Goal: Task Accomplishment & Management: Manage account settings

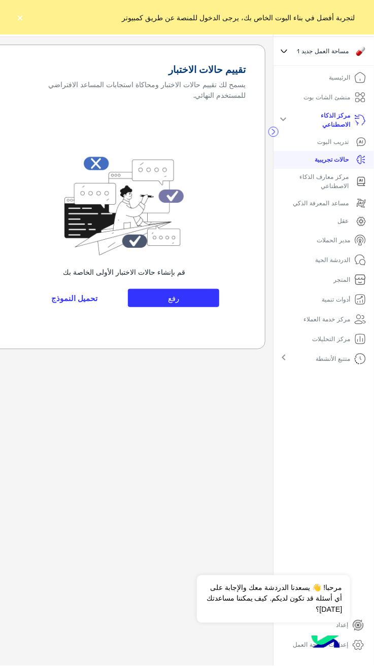
click at [343, 85] on link "الرئيسية" at bounding box center [347, 78] width 53 height 20
click at [335, 100] on p "منشئ الشات بوت" at bounding box center [327, 97] width 47 height 9
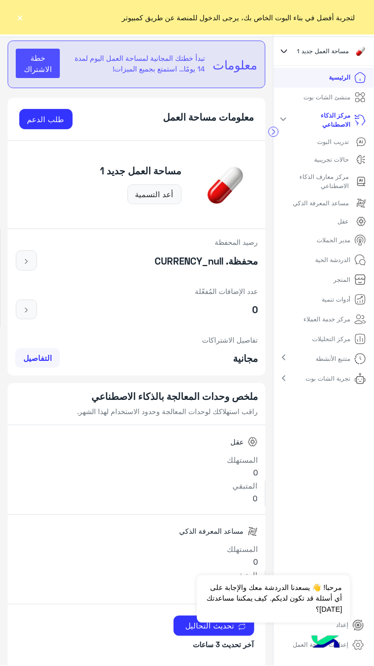
click at [352, 76] on link "الرئيسية" at bounding box center [347, 78] width 53 height 20
click at [360, 80] on icon at bounding box center [360, 80] width 0 height 2
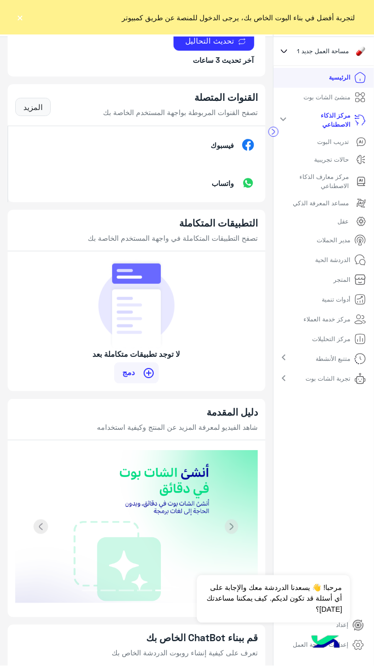
scroll to position [1014, 0]
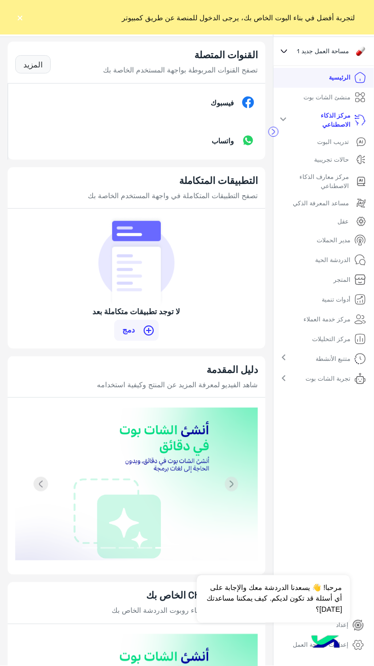
click at [217, 142] on p "واتساب" at bounding box center [223, 140] width 38 height 11
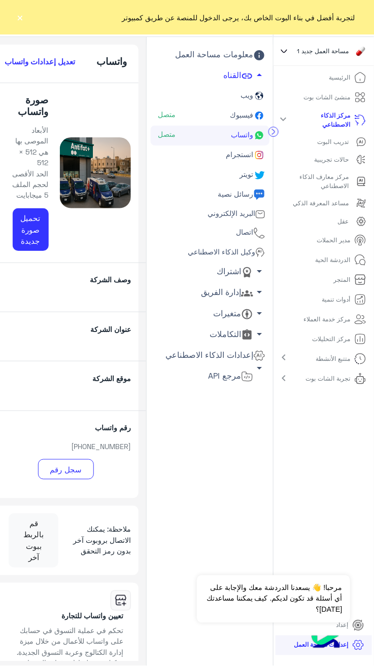
click at [126, 427] on p "رقم واتساب" at bounding box center [65, 427] width 145 height 11
click at [115, 435] on div "رقم واتساب [PHONE_NUMBER] سجل رقم" at bounding box center [66, 455] width 160 height 88
click at [52, 62] on h6 "تعديل إعدادات واتساب" at bounding box center [40, 61] width 70 height 9
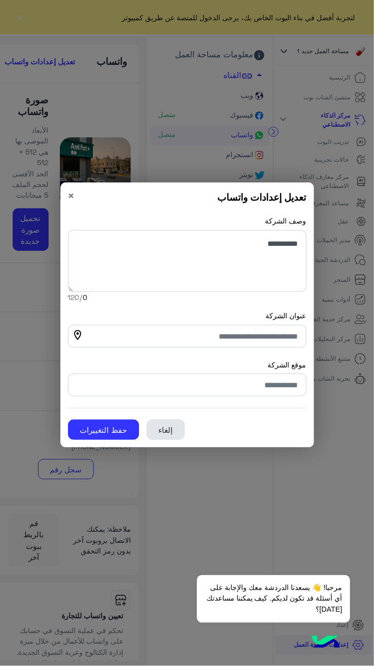
click at [152, 422] on button "إلغاء" at bounding box center [166, 430] width 38 height 20
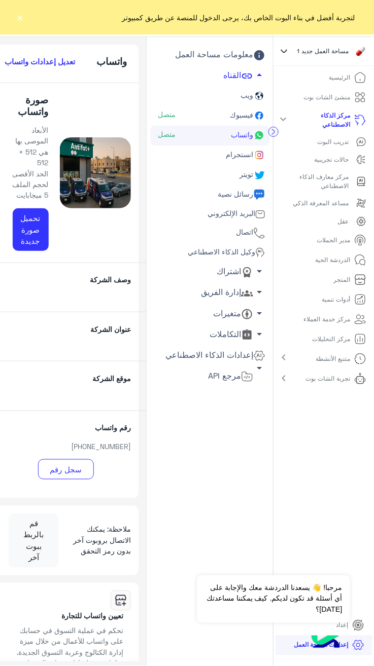
click at [117, 63] on h5 "واتساب" at bounding box center [112, 62] width 30 height 12
click at [243, 102] on link "ويب" at bounding box center [210, 96] width 119 height 20
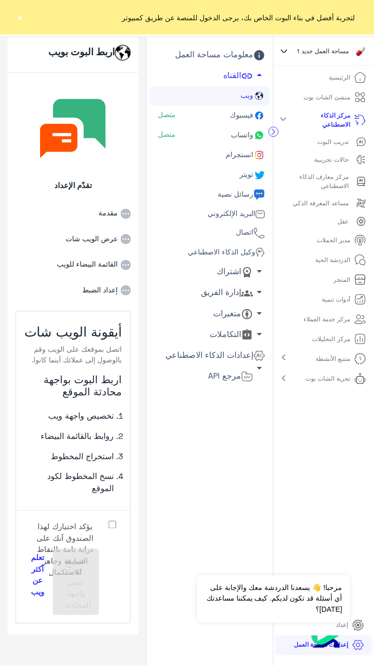
click at [106, 221] on li "عرض الويب شات" at bounding box center [73, 232] width 116 height 26
click at [131, 235] on icon at bounding box center [126, 239] width 10 height 10
click at [126, 280] on li "إعداد الضبط" at bounding box center [73, 283] width 116 height 26
click at [236, 288] on font "إدارة الفريق" at bounding box center [221, 292] width 40 height 10
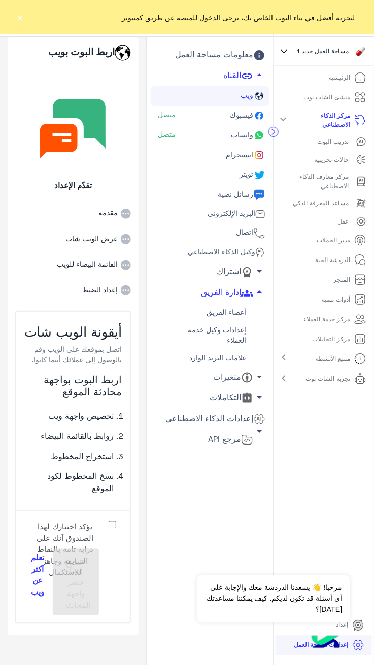
click at [241, 368] on link "متغيرات arrow_drop_down" at bounding box center [210, 377] width 119 height 21
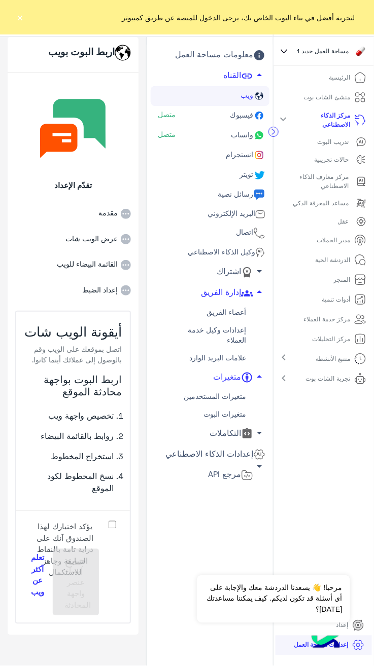
click at [235, 393] on link "متغيرات المستخدمين" at bounding box center [210, 396] width 119 height 18
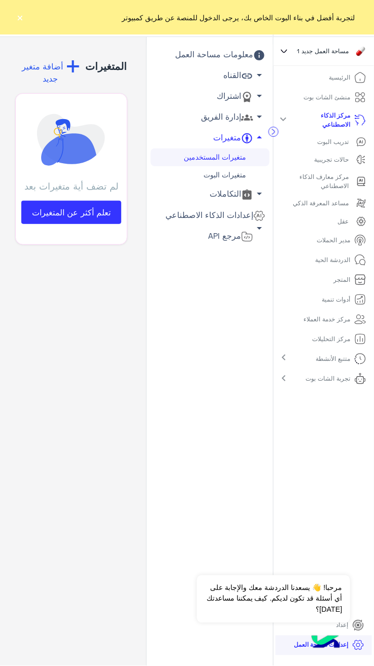
click at [238, 95] on font "اشتراك" at bounding box center [228, 96] width 24 height 10
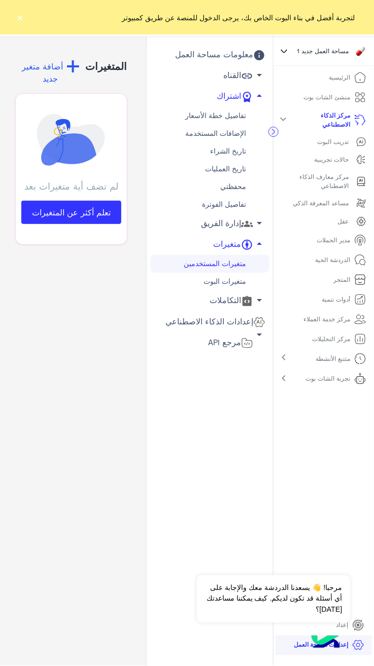
click at [229, 66] on link "القناه arrow_drop_down" at bounding box center [210, 75] width 119 height 21
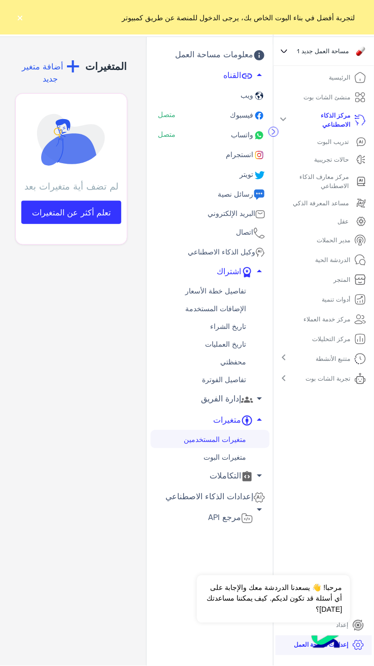
click at [248, 117] on span "فيسبوك" at bounding box center [240, 115] width 25 height 9
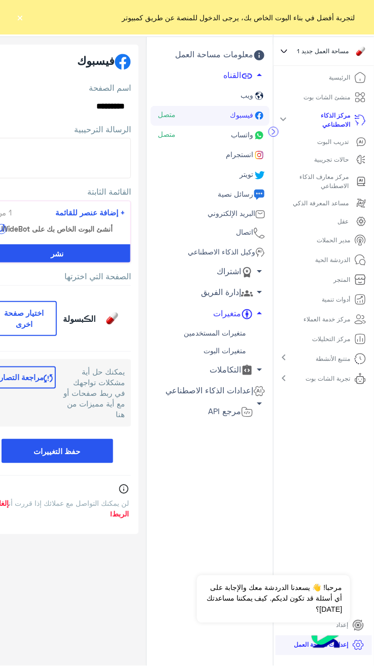
click at [54, 381] on button "مراجعة التصاريح" at bounding box center [22, 378] width 66 height 22
click at [104, 214] on span "+ إضافة عنصر للقائمة" at bounding box center [89, 213] width 69 height 12
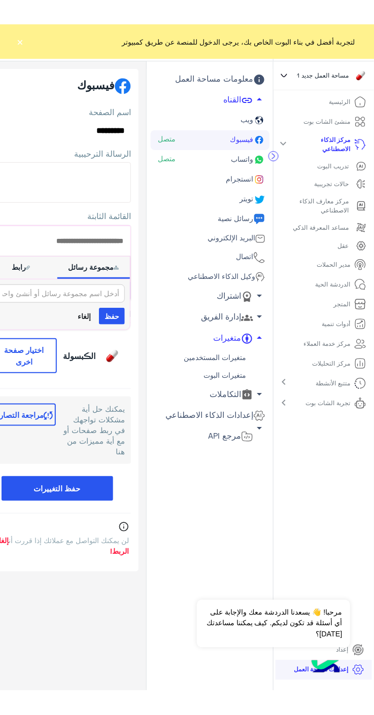
scroll to position [0, -1]
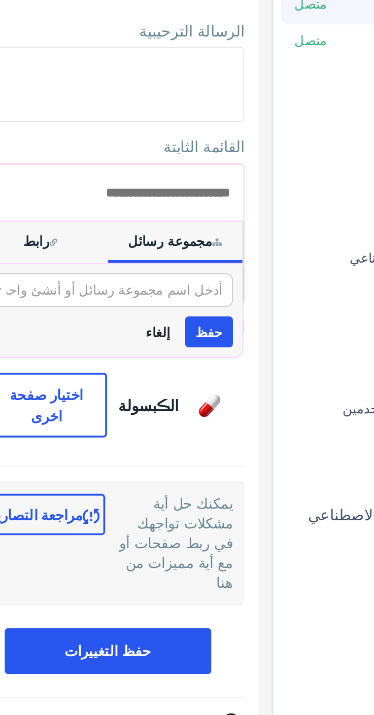
click at [38, 271] on input "text" at bounding box center [74, 269] width 94 height 11
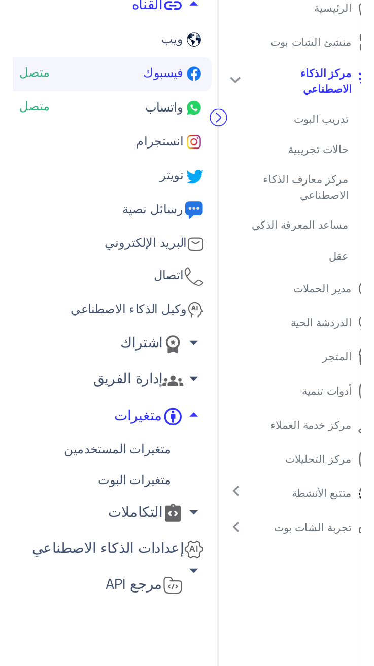
scroll to position [0, 0]
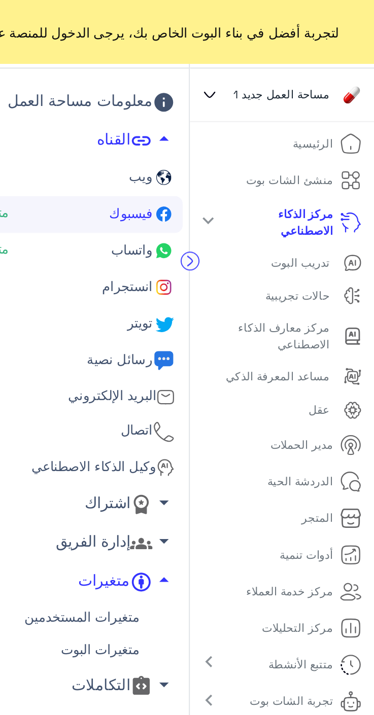
click at [290, 48] on icon at bounding box center [284, 51] width 11 height 12
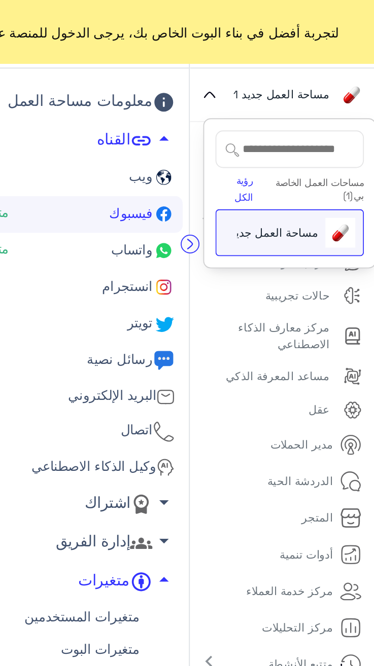
click at [300, 95] on link "رؤية الكل" at bounding box center [303, 101] width 10 height 15
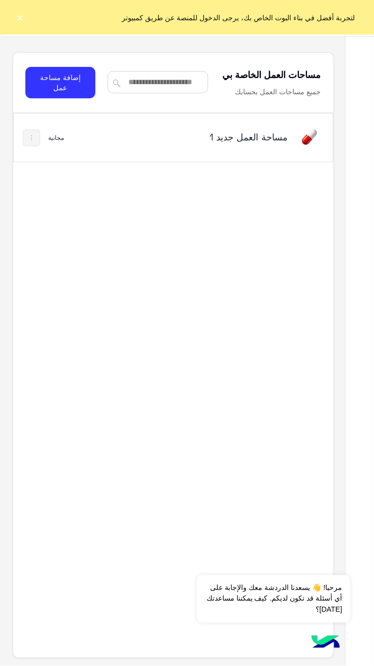
click at [31, 142] on img at bounding box center [31, 138] width 8 height 8
click at [246, 143] on div at bounding box center [187, 333] width 374 height 666
click at [69, 141] on div "مساحة العمل‎ جديد 1 مجانية" at bounding box center [173, 138] width 319 height 48
click at [296, 161] on div "مساحة العمل‎ جديد 1 مجانية" at bounding box center [173, 138] width 319 height 48
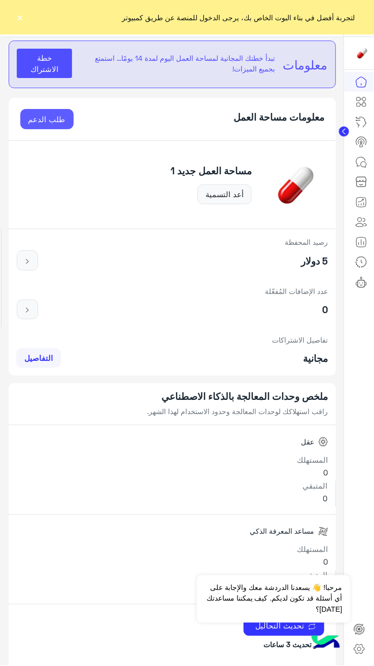
click at [57, 118] on link "طلب الدعم" at bounding box center [46, 119] width 53 height 20
click at [20, 14] on button "×" at bounding box center [20, 17] width 10 height 10
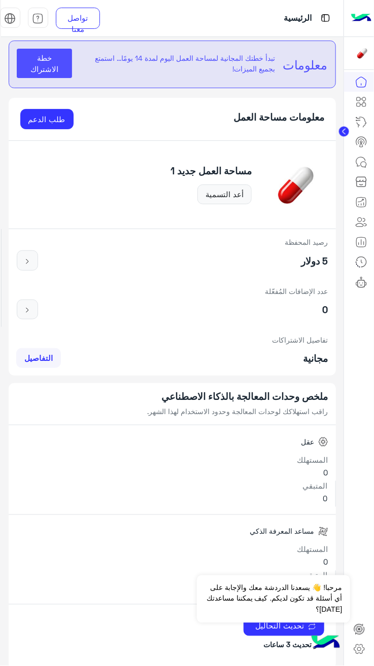
click at [13, 23] on img at bounding box center [10, 19] width 12 height 12
click at [320, 18] on img at bounding box center [325, 18] width 13 height 13
click at [295, 27] on div "الرئيسية" at bounding box center [229, 18] width 228 height 36
click at [248, 68] on p "تبدأ خطتك المجانية لمساحة العمل اليوم لمدة 14 يومًا... استمتع بجميع الميزات!" at bounding box center [177, 64] width 195 height 22
click at [33, 66] on button "خطة الاشتراك" at bounding box center [44, 63] width 55 height 29
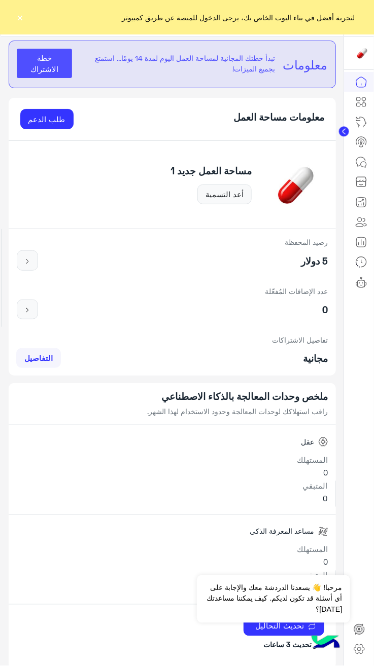
click at [20, 13] on button "×" at bounding box center [20, 17] width 10 height 10
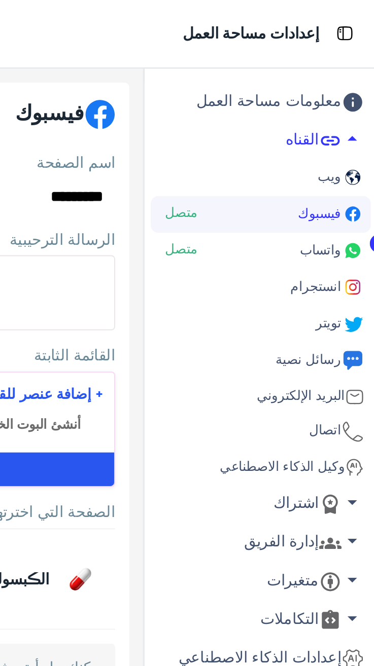
click at [278, 55] on font "معلومات مساحة العمل" at bounding box center [284, 54] width 78 height 10
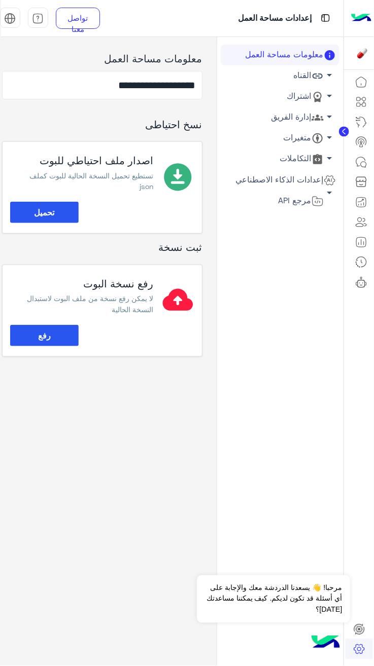
scroll to position [0, -7]
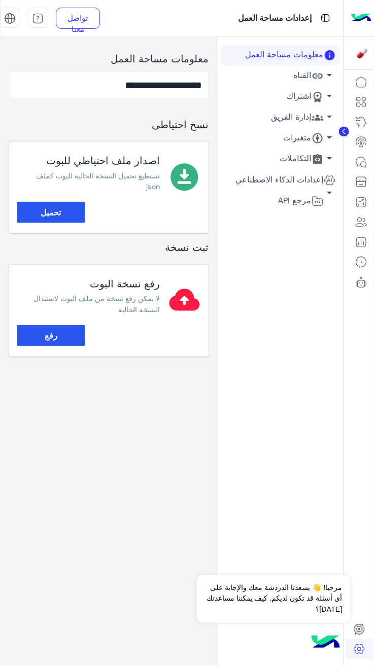
click at [363, 225] on icon at bounding box center [361, 222] width 12 height 12
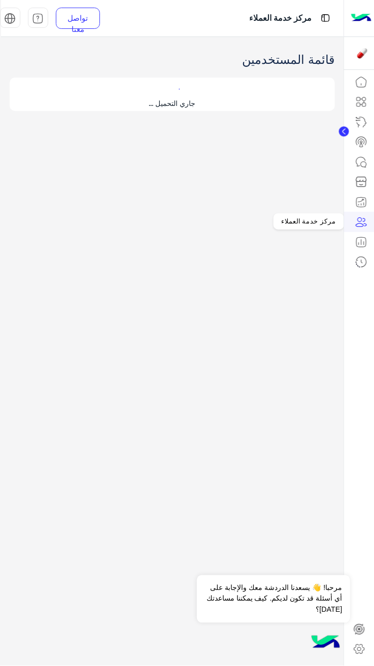
click at [355, 238] on icon at bounding box center [361, 242] width 12 height 12
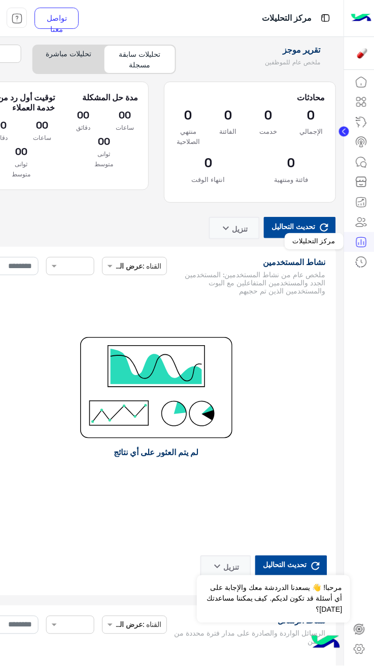
click at [363, 100] on icon at bounding box center [364, 99] width 4 height 4
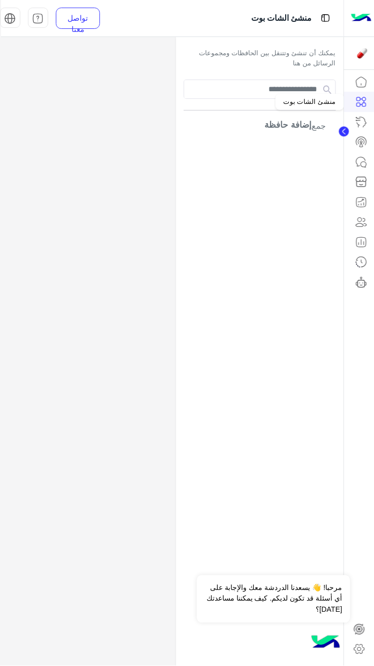
click at [360, 141] on icon at bounding box center [361, 142] width 12 height 12
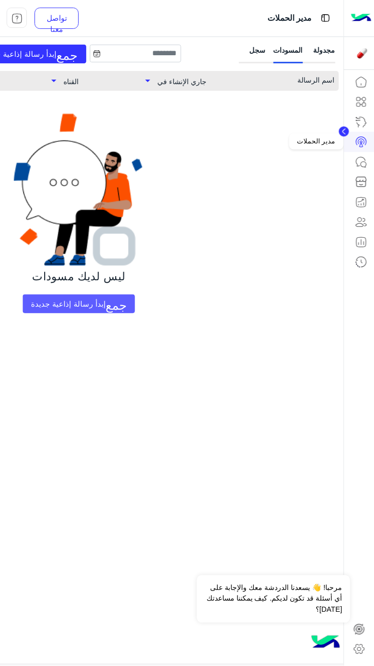
click at [74, 305] on span "إبدأ رسالة إذاعية جديدة" at bounding box center [68, 304] width 75 height 9
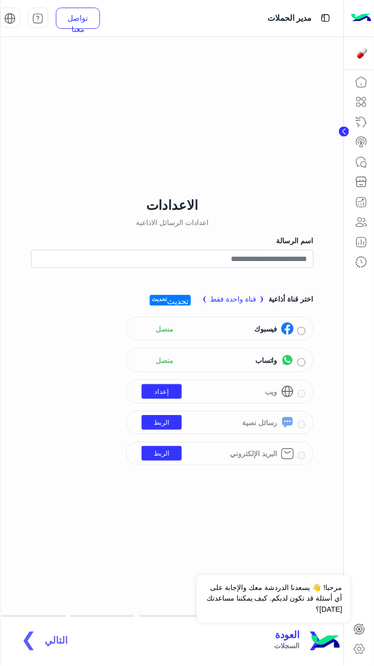
click at [288, 367] on img at bounding box center [287, 360] width 13 height 13
click at [205, 337] on div "فيسبوك متصل" at bounding box center [214, 328] width 160 height 15
click at [214, 368] on div "واتساب متصل" at bounding box center [214, 360] width 160 height 15
click at [187, 304] on span "تحديث" at bounding box center [177, 300] width 21 height 8
click at [185, 304] on span "تحديث" at bounding box center [177, 300] width 21 height 8
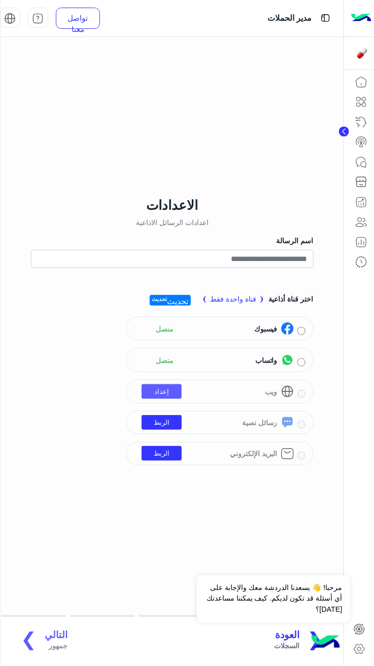
click at [165, 399] on link "إعداد" at bounding box center [161, 391] width 40 height 15
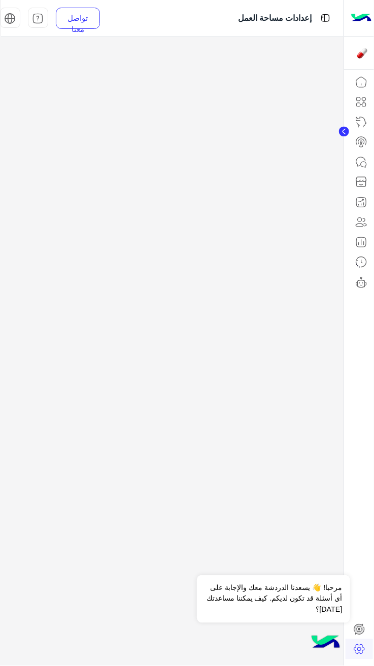
click at [167, 481] on div at bounding box center [172, 352] width 342 height 630
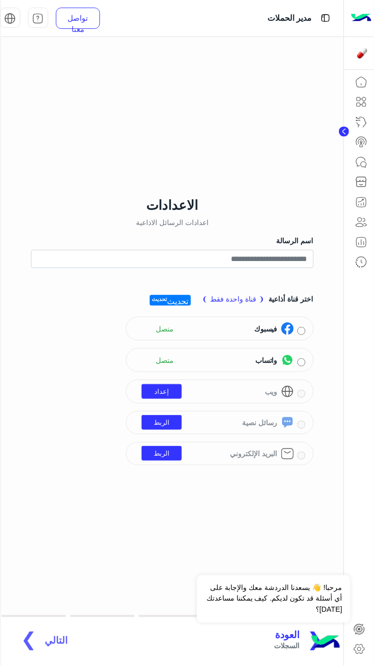
click at [160, 368] on span "متصل" at bounding box center [161, 360] width 40 height 15
click at [241, 368] on div "واتساب متصل" at bounding box center [214, 360] width 160 height 15
click at [185, 304] on span "تحديث" at bounding box center [177, 300] width 21 height 8
click at [245, 306] on p "اختر قناة أذاعية ❨ قناة واحدة فقط ❩ تحديث تحديث" at bounding box center [227, 300] width 171 height 12
click at [248, 341] on div "فيسبوك متصل" at bounding box center [220, 329] width 188 height 24
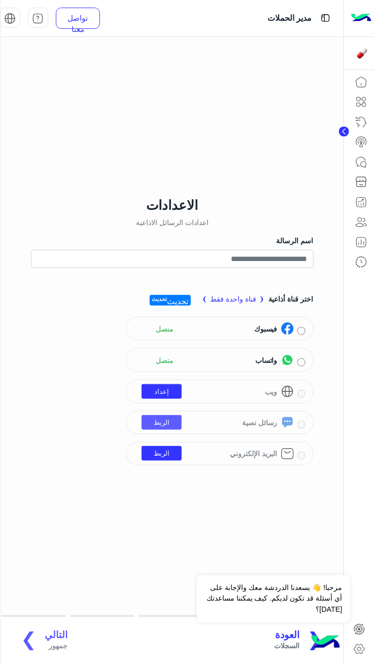
click at [154, 430] on link "الربط" at bounding box center [161, 422] width 40 height 15
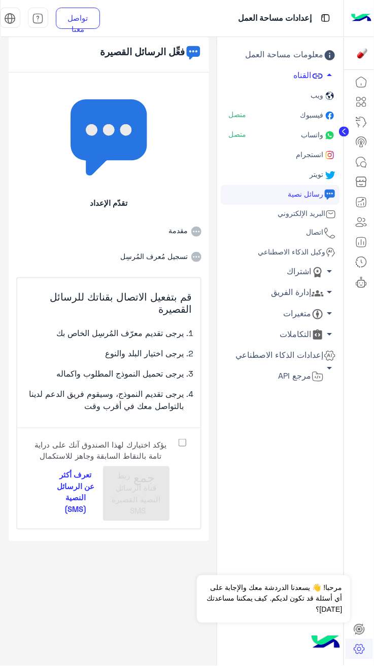
click at [152, 257] on font "تسجيل مُعرف المُرسِل" at bounding box center [102, 257] width 172 height 12
click at [172, 258] on font "تسجيل مُعرف المُرسِل" at bounding box center [102, 257] width 172 height 12
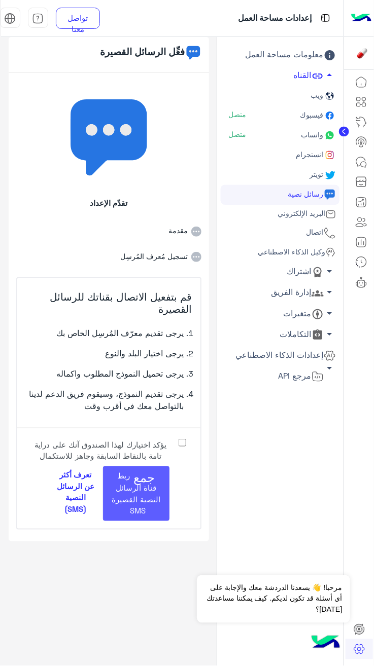
click at [135, 483] on span "ربط قناة الرسائل النصية القصيرة SMS" at bounding box center [136, 493] width 49 height 44
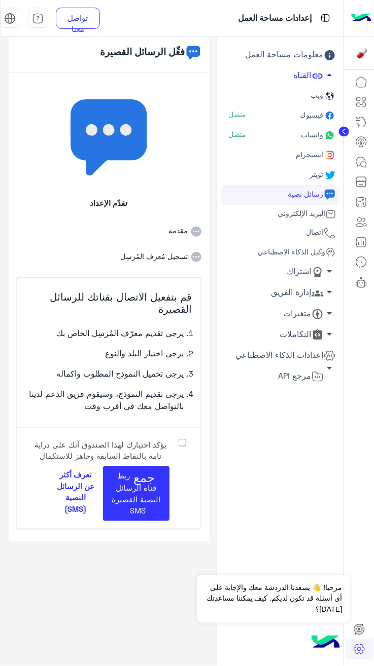
select select
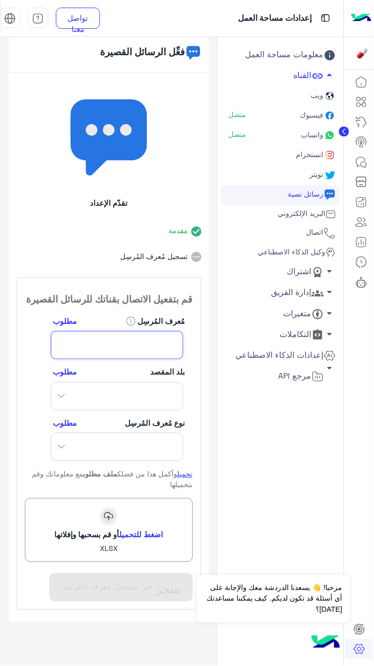
click at [72, 332] on input "مُعرف المُرسِل" at bounding box center [117, 345] width 132 height 28
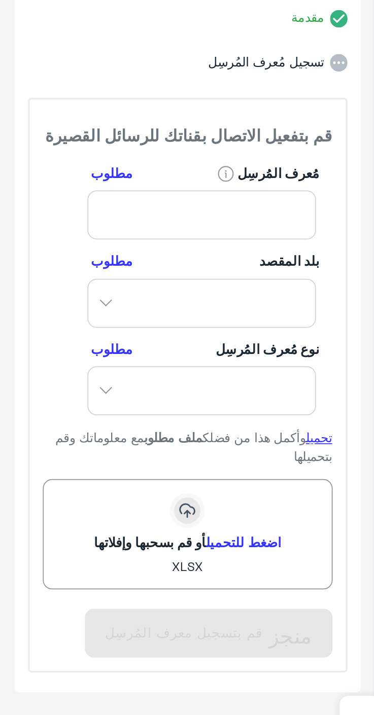
click at [138, 322] on h6 "مُعرف المُرسِل مطلوب" at bounding box center [119, 322] width 132 height 13
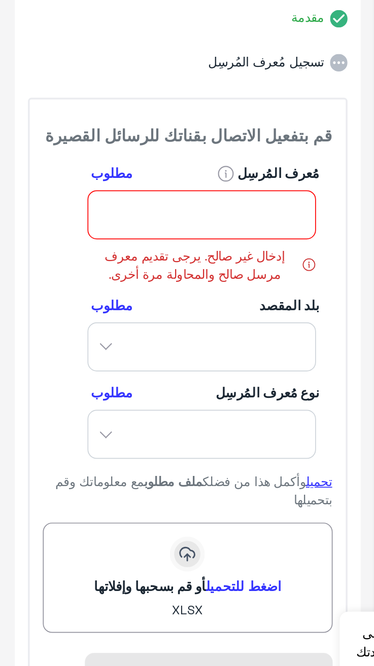
click at [173, 370] on span "إدخال غير صالح. يرجى تقديم معرف مرسل صالح والمحاولة مرة أخرى." at bounding box center [119, 374] width 132 height 22
click at [134, 317] on h6 "مُعرف المُرسِل مطلوب" at bounding box center [119, 322] width 132 height 13
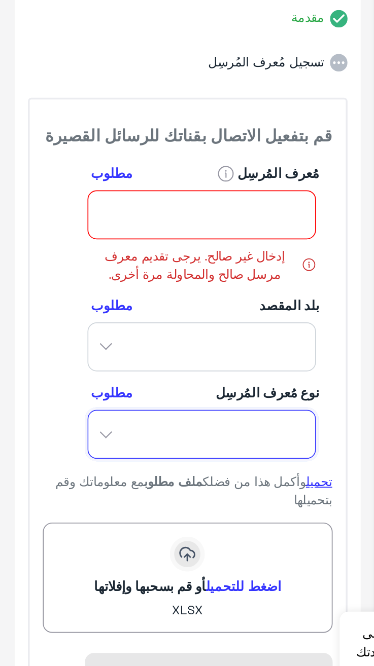
click at [61, 471] on select "*** *****" at bounding box center [117, 472] width 132 height 28
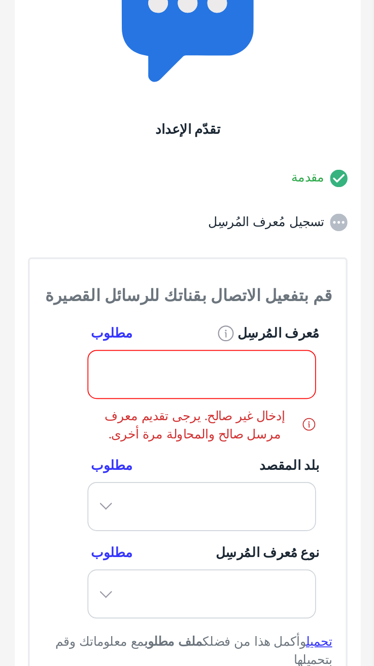
click at [170, 257] on font "تسجيل مُعرف المُرسِل" at bounding box center [102, 257] width 172 height 12
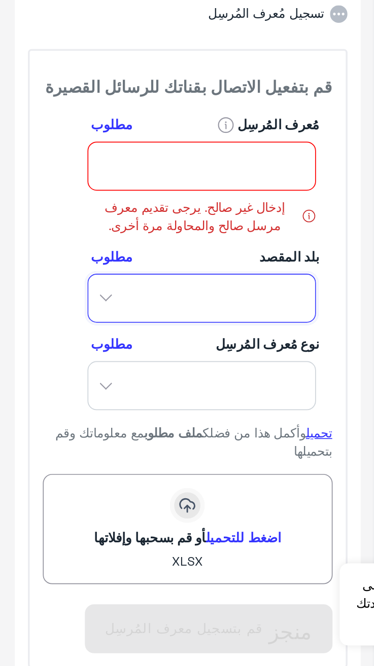
click at [66, 423] on select "**********" at bounding box center [117, 422] width 132 height 28
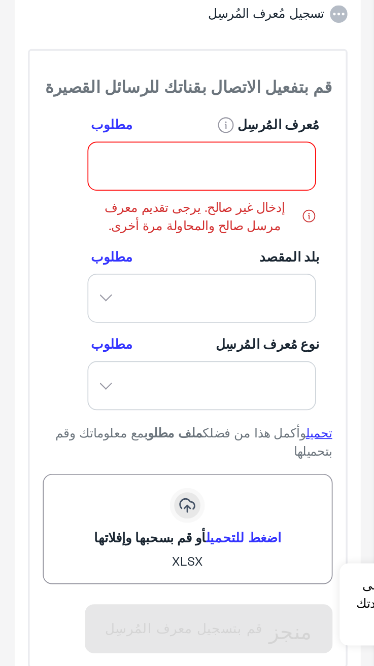
click at [2, 302] on div "**********" at bounding box center [108, 349] width 215 height 625
click at [130, 559] on link "اضغط للتحميل" at bounding box center [141, 560] width 44 height 9
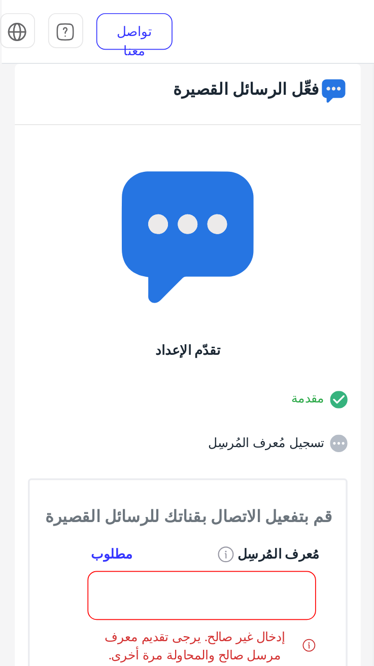
click at [62, 320] on span "مطلوب" at bounding box center [65, 322] width 24 height 13
click at [149, 322] on label "مُعرف المُرسِل" at bounding box center [161, 320] width 47 height 9
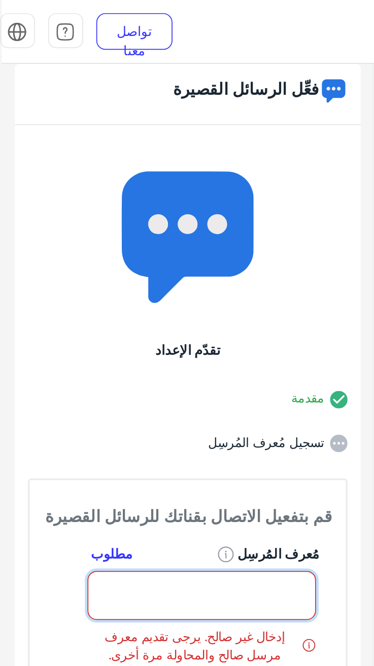
click at [149, 331] on input "مُعرف المُرسِل" at bounding box center [117, 345] width 132 height 28
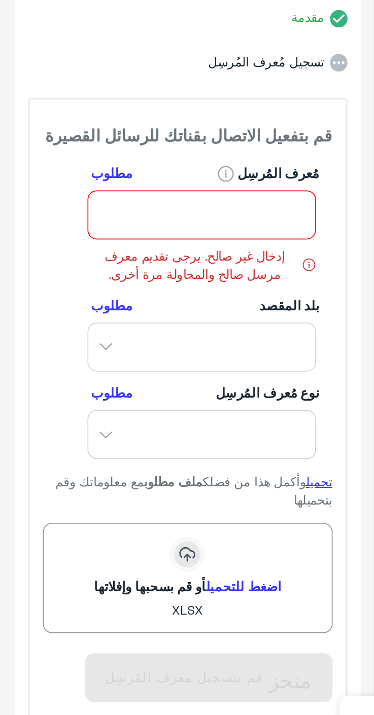
click at [175, 374] on img at bounding box center [179, 374] width 8 height 8
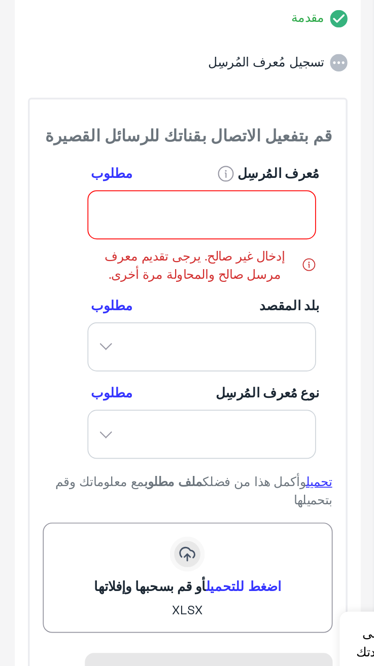
click at [179, 377] on img at bounding box center [179, 374] width 8 height 8
click at [178, 377] on img at bounding box center [179, 374] width 8 height 8
click at [126, 382] on font "إدخال غير صالح. يرجى تقديم معرف مرسل صالح والمحاولة مرة أخرى." at bounding box center [113, 374] width 120 height 22
click at [94, 380] on font "إدخال غير صالح. يرجى تقديم معرف مرسل صالح والمحاولة مرة أخرى." at bounding box center [113, 374] width 120 height 22
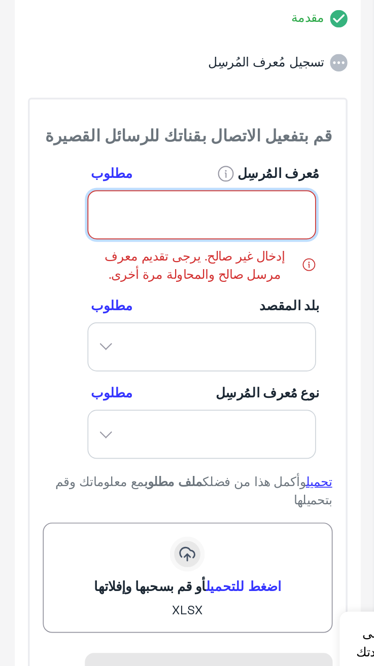
click at [154, 347] on input "مُعرف المُرسِل" at bounding box center [117, 345] width 132 height 28
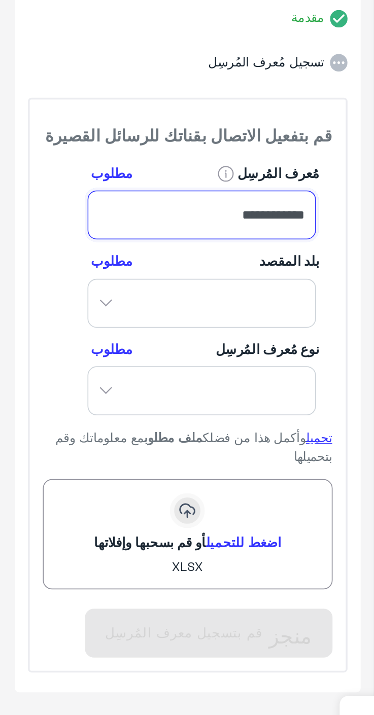
type input "**********"
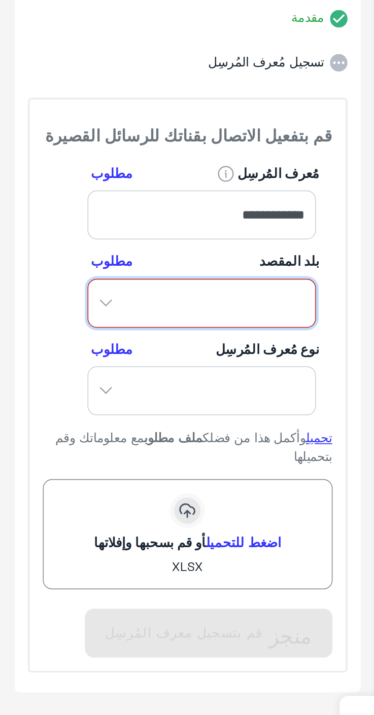
click at [137, 388] on select "**********" at bounding box center [117, 396] width 132 height 28
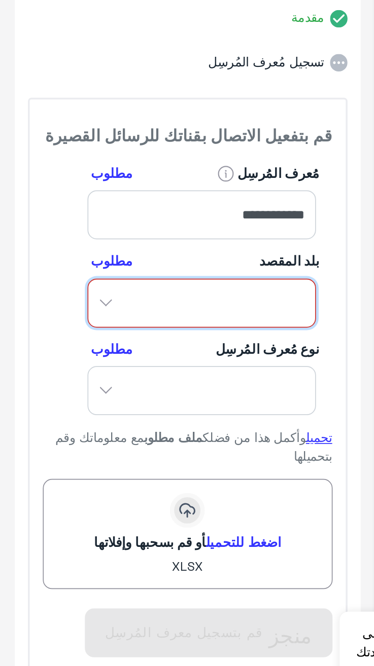
select select "**********"
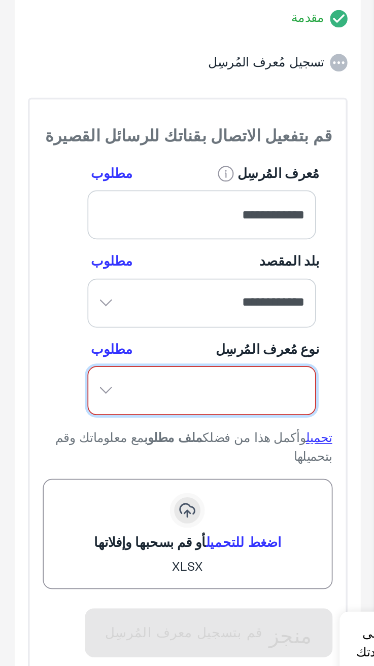
click at [150, 443] on select "*** *****" at bounding box center [117, 447] width 132 height 28
select select "*"
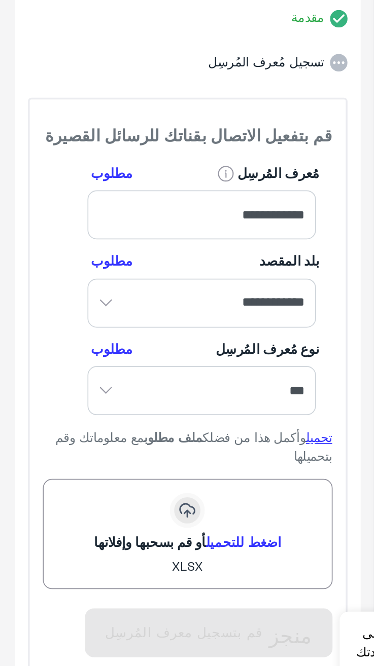
click at [130, 534] on link "اضغط للتحميل" at bounding box center [141, 534] width 44 height 9
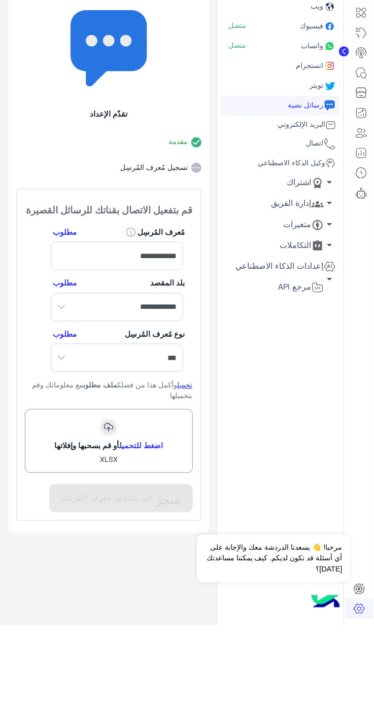
click at [187, 477] on link "تحميل" at bounding box center [184, 474] width 15 height 9
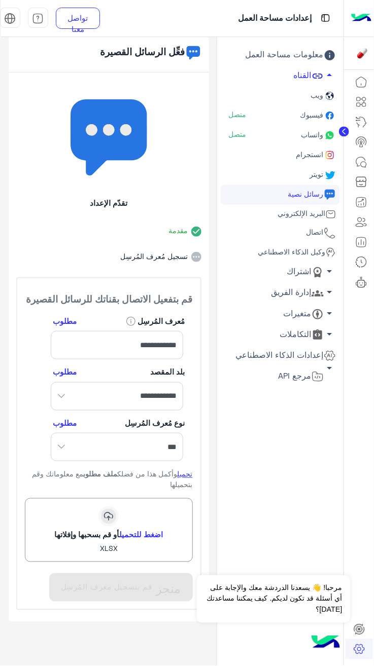
click at [137, 530] on link "اضغط للتحميل" at bounding box center [141, 534] width 44 height 9
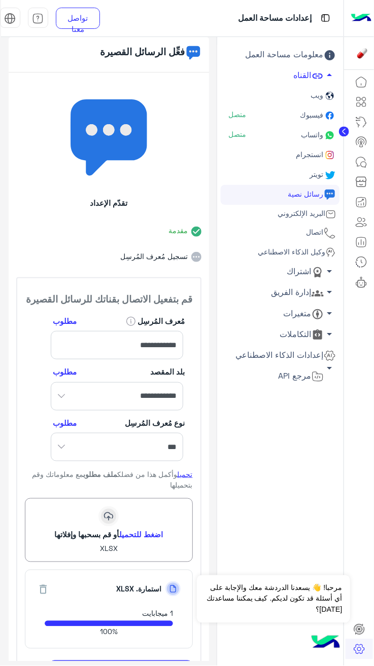
click at [175, 663] on button "منجز قم بتسجيل معرف المُرسِل" at bounding box center [120, 675] width 143 height 28
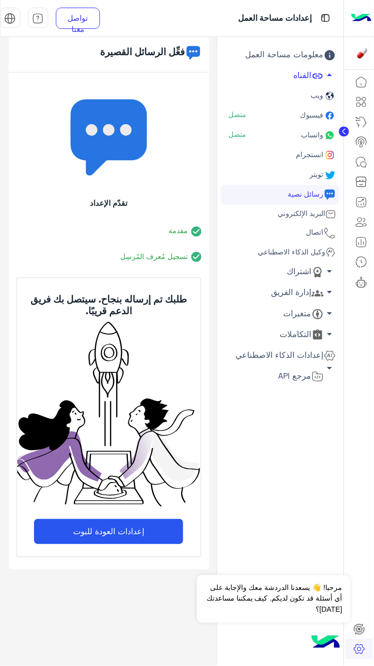
click at [134, 530] on button "إعدادات العودة للبوت" at bounding box center [108, 531] width 149 height 25
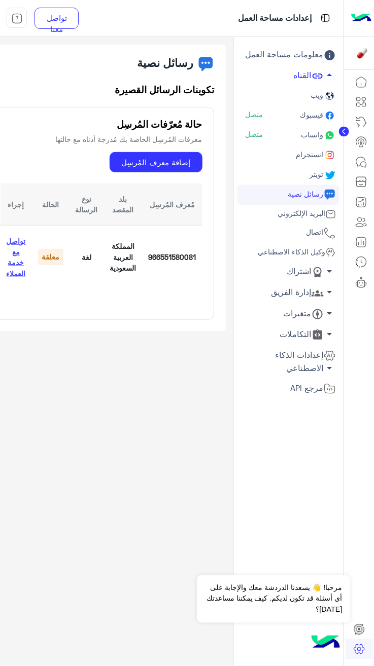
click at [7, 261] on link "تواصل مع خدمة العملاء" at bounding box center [16, 257] width 19 height 41
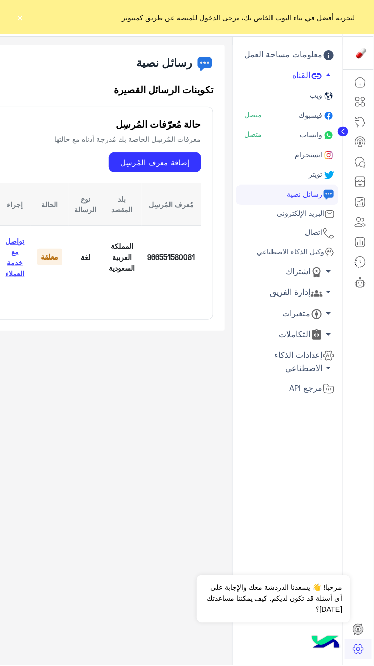
click at [344, 129] on circle at bounding box center [343, 132] width 10 height 10
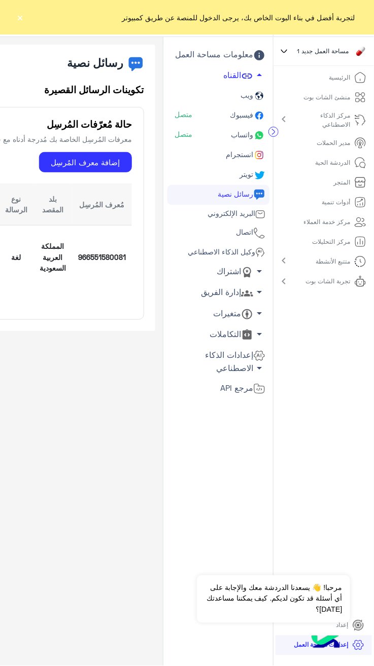
click at [335, 261] on p "متتبع الأنشطة" at bounding box center [333, 261] width 34 height 9
click at [249, 357] on font "إعدادات الذكاء الاصطناعي" at bounding box center [229, 361] width 48 height 23
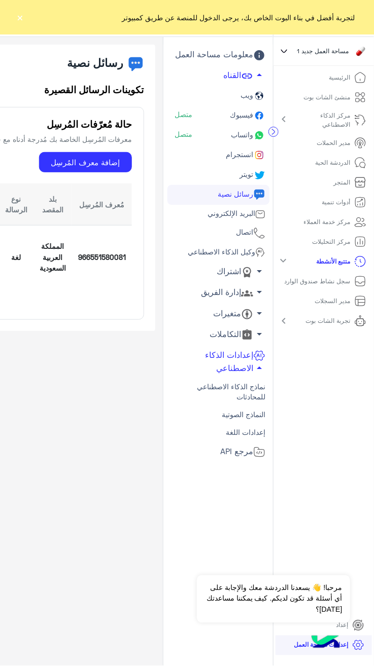
click at [215, 120] on link "فيسبوك متصل" at bounding box center [218, 116] width 102 height 20
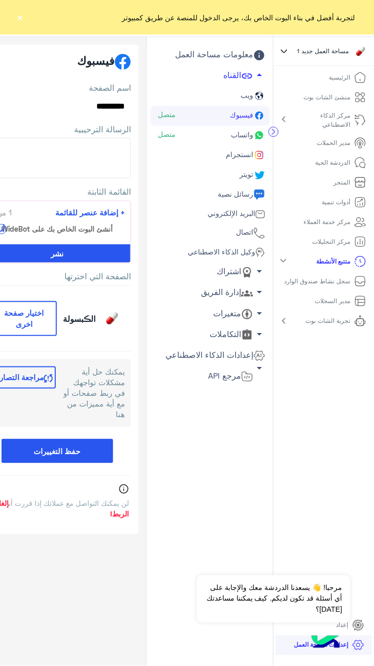
click at [262, 134] on icon at bounding box center [258, 135] width 7 height 7
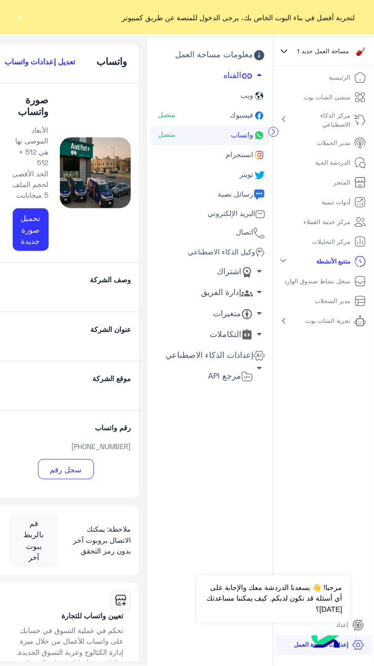
scroll to position [13, 0]
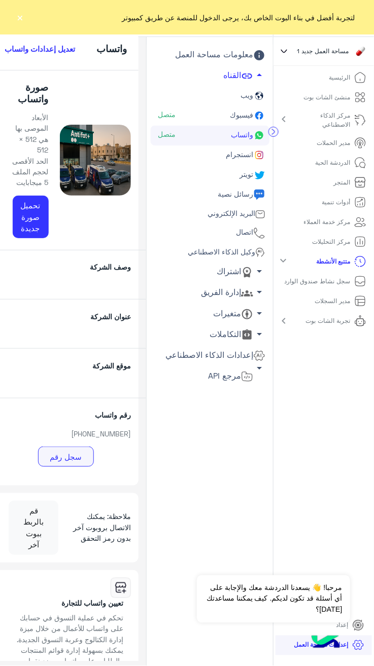
click at [71, 456] on button "سجل رقم" at bounding box center [66, 457] width 56 height 20
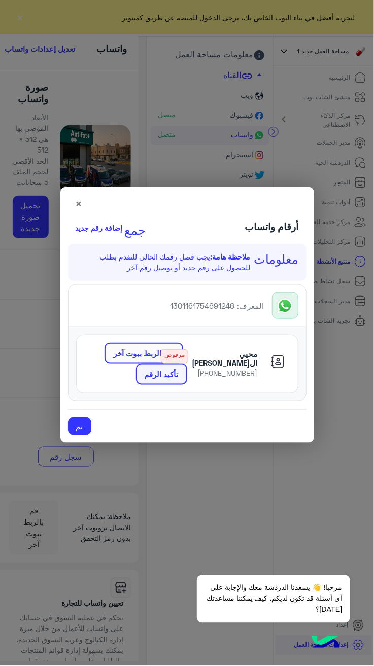
click at [168, 374] on font "تأكيد الرقم" at bounding box center [161, 374] width 34 height 9
